Goal: Find specific page/section: Find specific page/section

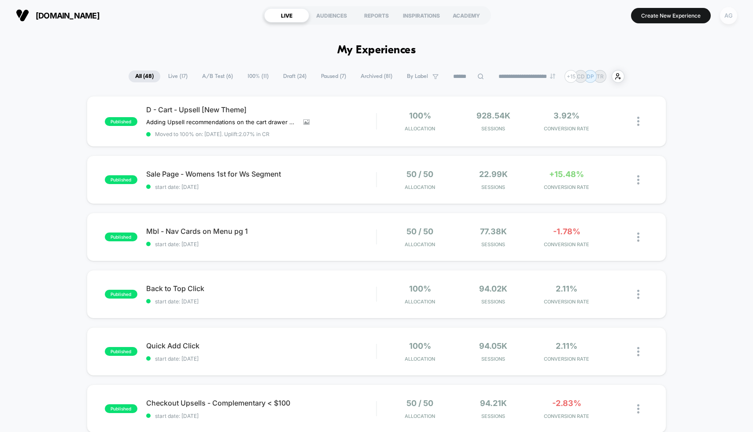
click at [728, 16] on div "AG" at bounding box center [728, 15] width 17 height 17
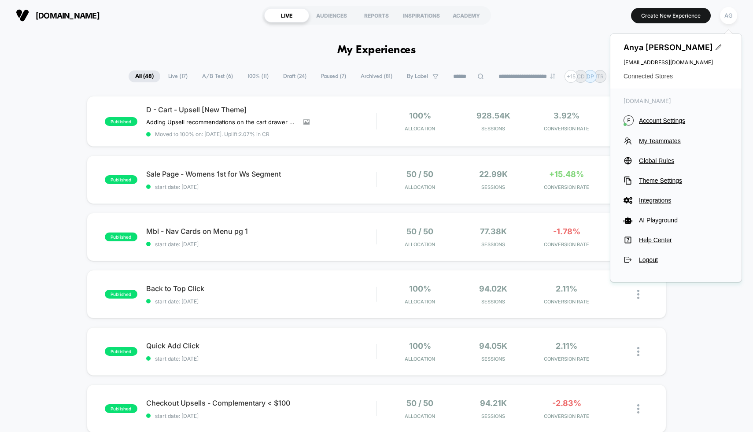
click at [656, 74] on span "Connected Stores" at bounding box center [675, 76] width 105 height 7
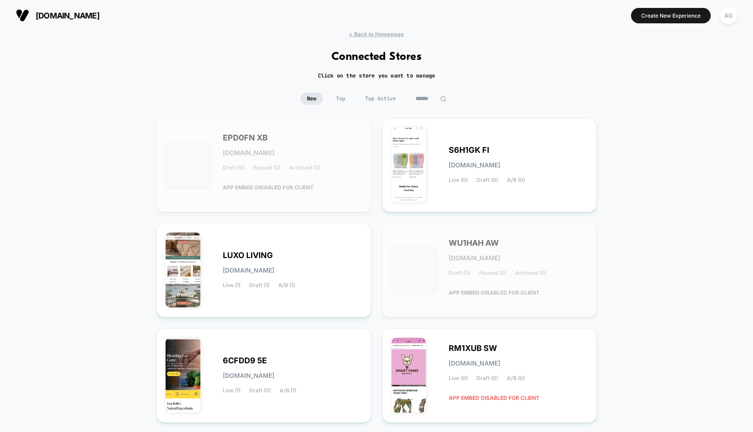
click at [385, 101] on span "Top Active" at bounding box center [380, 98] width 44 height 12
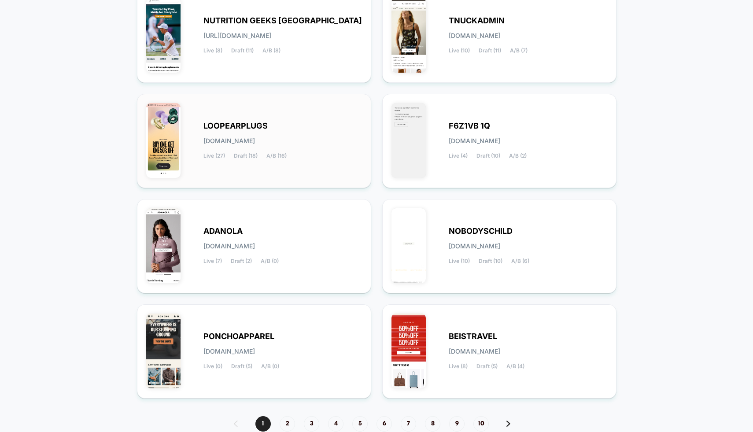
scroll to position [273, 0]
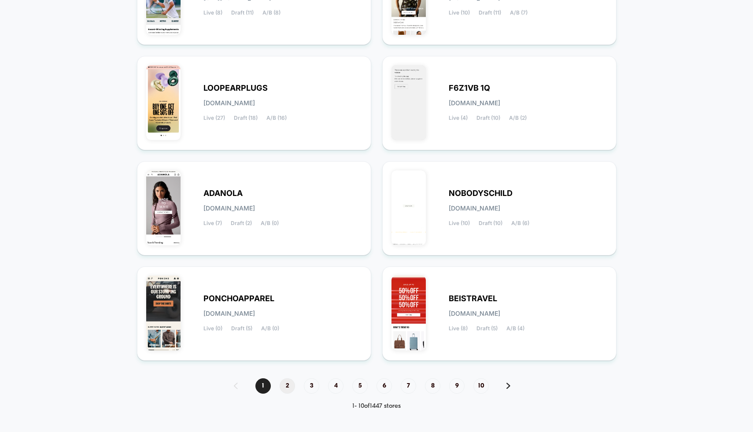
click at [283, 382] on span "2" at bounding box center [286, 385] width 15 height 15
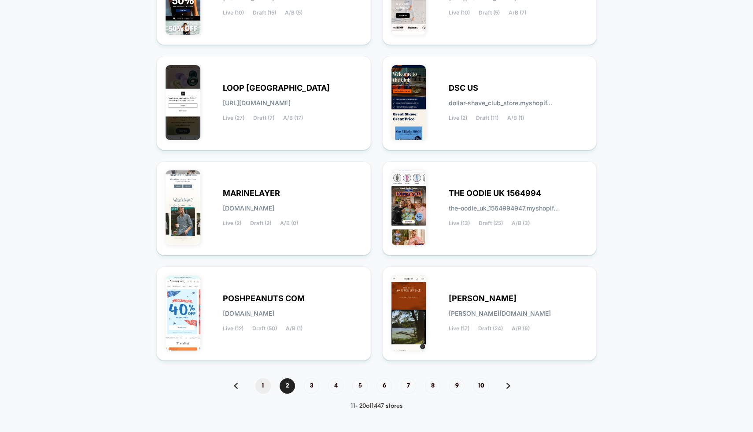
click at [262, 388] on span "1" at bounding box center [262, 385] width 15 height 15
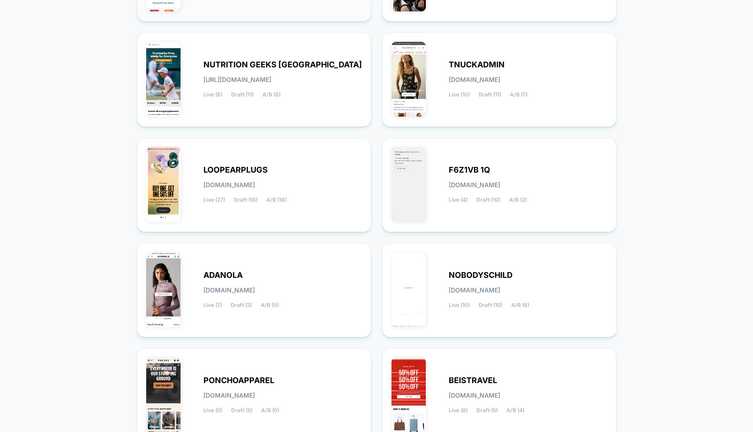
scroll to position [209, 0]
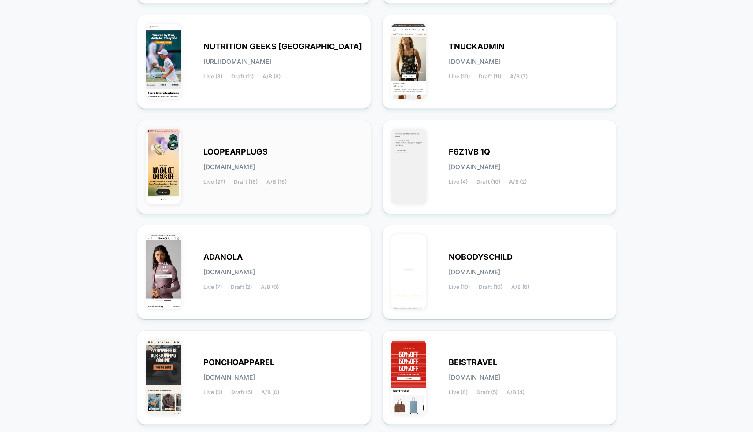
click at [284, 179] on div "Live (27) Draft (18) A/B (16)" at bounding box center [244, 182] width 83 height 6
